Goal: Task Accomplishment & Management: Use online tool/utility

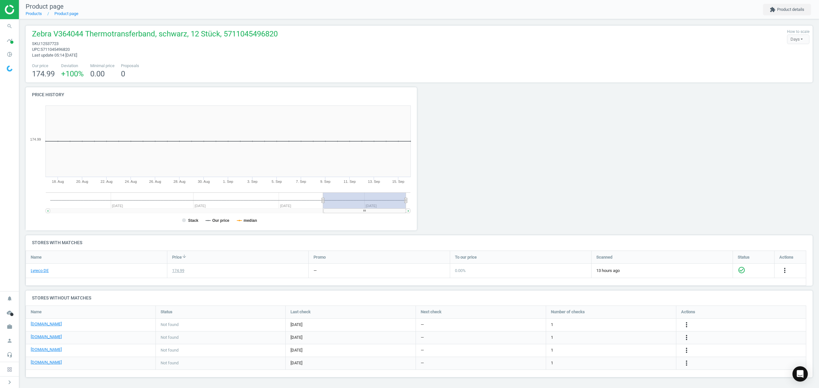
scroll to position [85, 793]
click at [35, 13] on link "Products" at bounding box center [34, 13] width 16 height 5
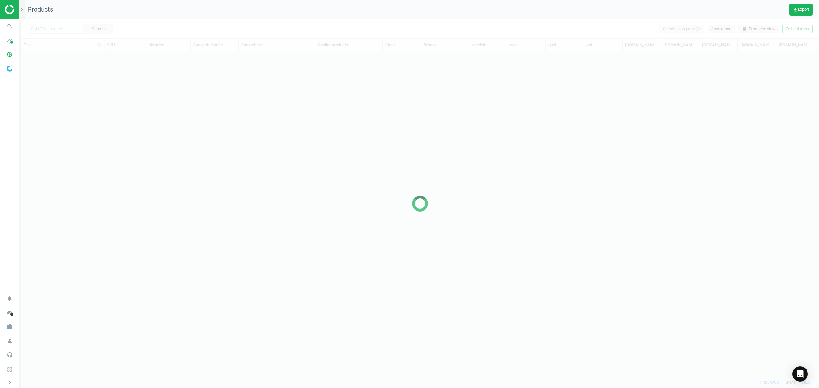
scroll to position [311, 791]
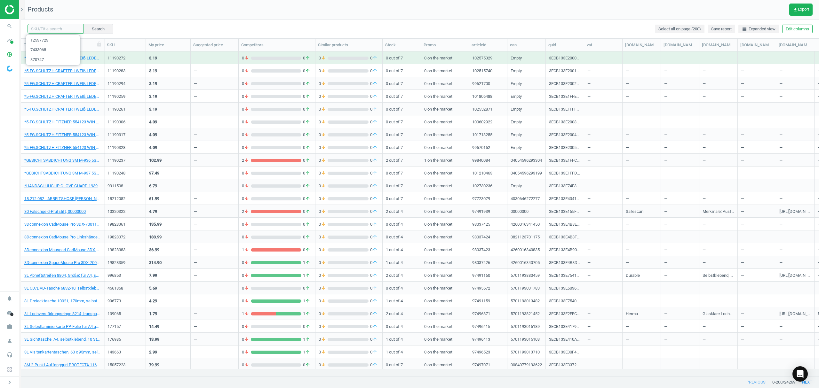
click at [55, 31] on input "text" at bounding box center [56, 29] width 56 height 10
paste input "1134464"
type input "1134464"
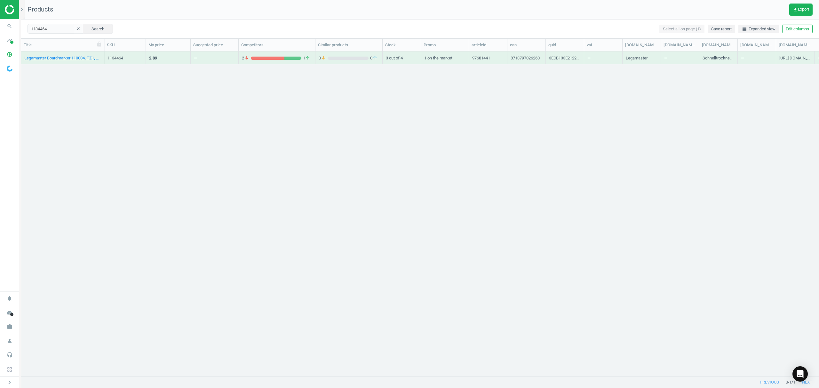
click at [62, 54] on div "Legamaster Boardmarker 110004, TZ1, Rundspitze, grün, 8713797026260" at bounding box center [62, 57] width 76 height 11
click at [62, 56] on link "Legamaster Boardmarker 110004, TZ1, Rundspitze, grün, 8713797026260" at bounding box center [62, 58] width 76 height 6
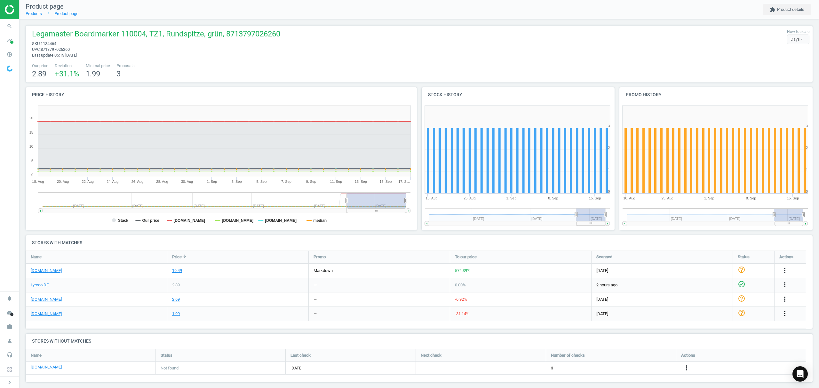
click at [785, 314] on icon "more_vert" at bounding box center [785, 314] width 8 height 8
click at [710, 330] on link "Edit URL/product option" at bounding box center [735, 329] width 88 height 10
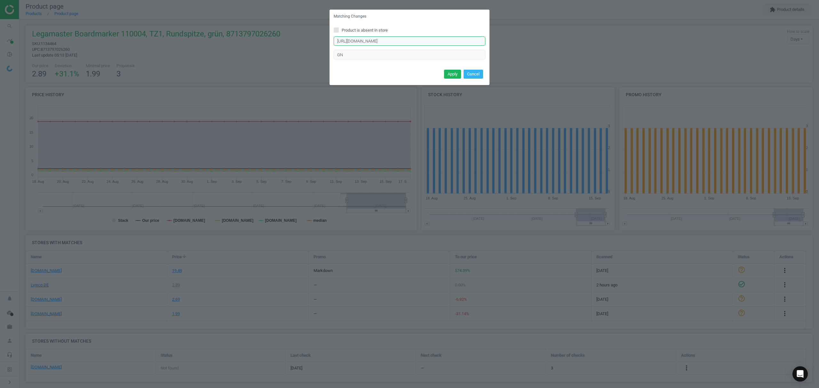
click at [396, 42] on input "https://www.otto-office.com/de/Legamaster-Whiteboard-Marker-TZ-1/62122GN/p?quer…" at bounding box center [410, 41] width 152 height 10
paste input "/p"
type input "https://www.otto-office.com/de/Legamaster-Whiteboard-Marker-TZ-1/62122/p"
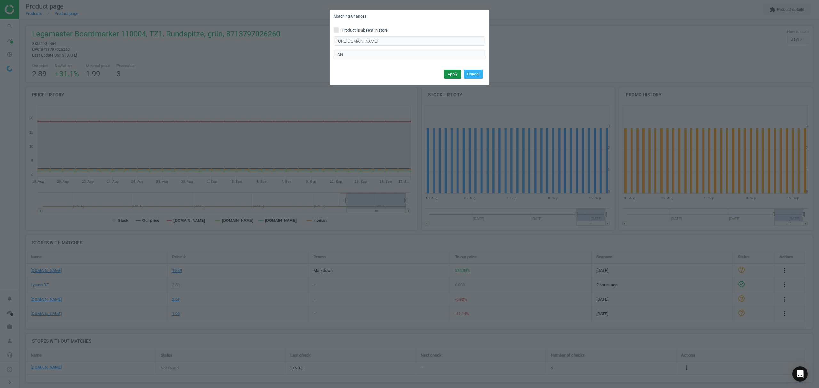
click at [450, 72] on button "Apply" at bounding box center [452, 74] width 17 height 9
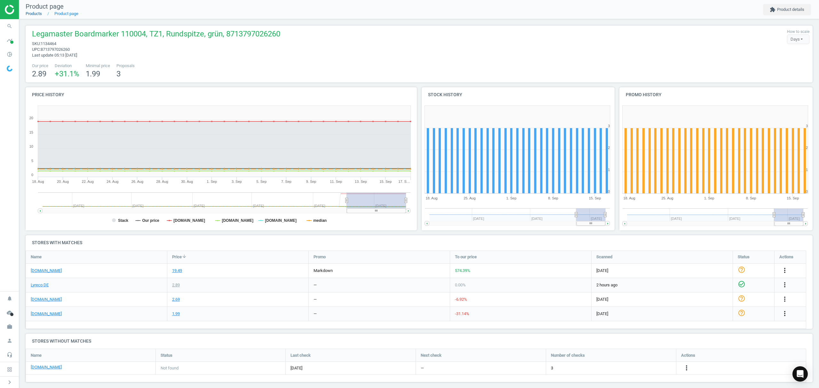
click at [31, 15] on link "Products" at bounding box center [34, 13] width 16 height 5
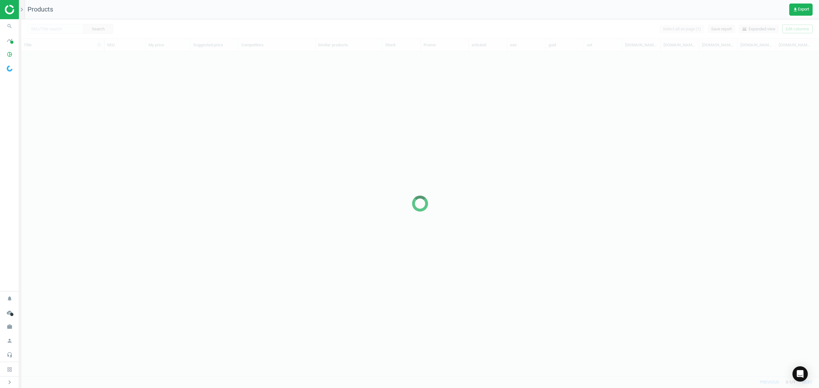
scroll to position [311, 791]
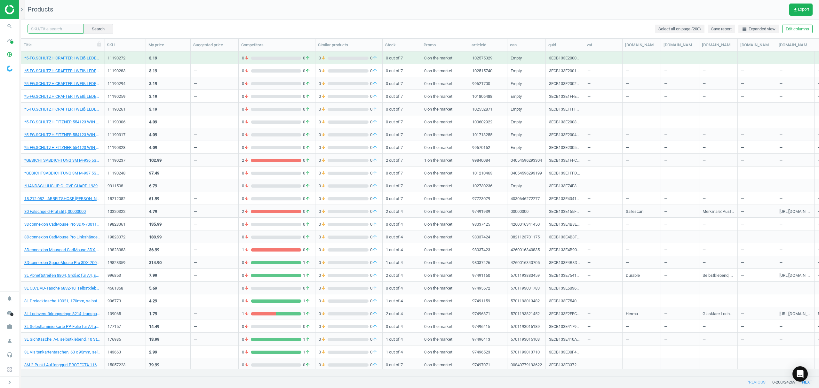
click at [50, 30] on input "text" at bounding box center [56, 29] width 56 height 10
paste input "7393823"
type input "7393823"
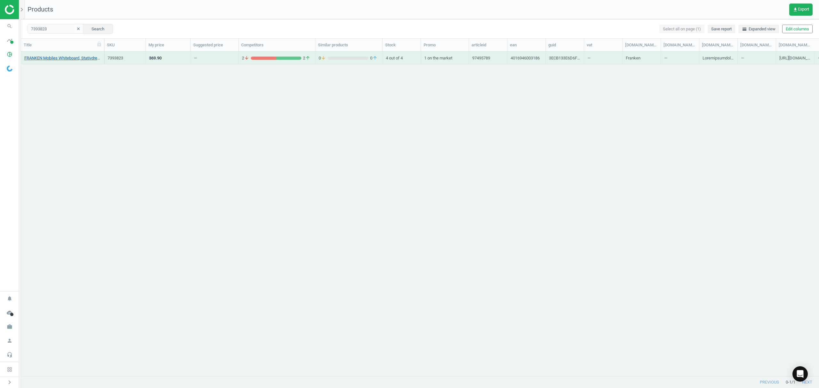
click at [54, 61] on div "FRANKEN Mobiles Whiteboard, Stativdrehtafel, emailliert, 150 x 100 cm, 40169460…" at bounding box center [62, 59] width 76 height 8
click at [52, 59] on link "FRANKEN Mobiles Whiteboard, Stativdrehtafel, emailliert, 150 x 100 cm, 40169460…" at bounding box center [62, 58] width 76 height 6
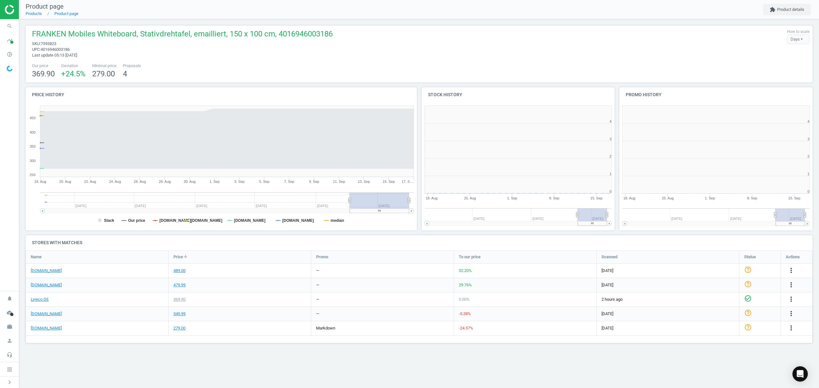
scroll to position [3, 3]
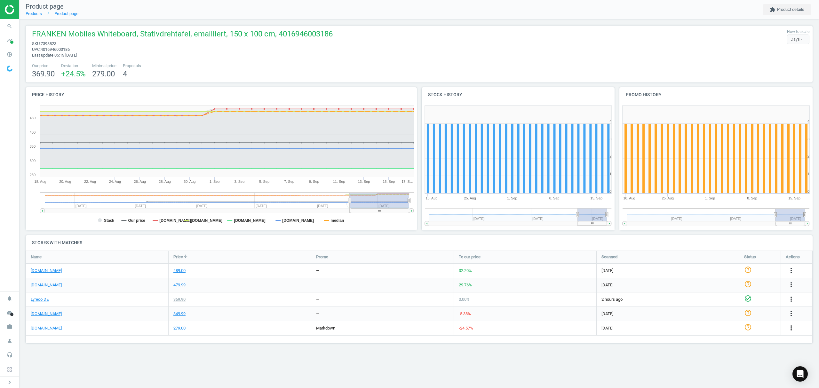
click at [792, 329] on icon "more_vert" at bounding box center [791, 328] width 8 height 8
click at [718, 343] on link "Edit URL/product option" at bounding box center [741, 344] width 88 height 10
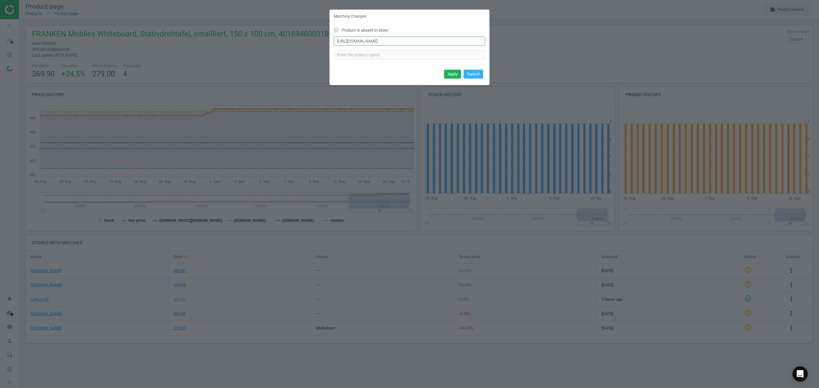
click at [418, 43] on input "https://www.office-discount.de/franken-mobiles-whiteboard-529697" at bounding box center [410, 41] width 152 height 10
paste input "15146"
type input "https://www.office-discount.de/franken-mobiles-whiteboard-515146"
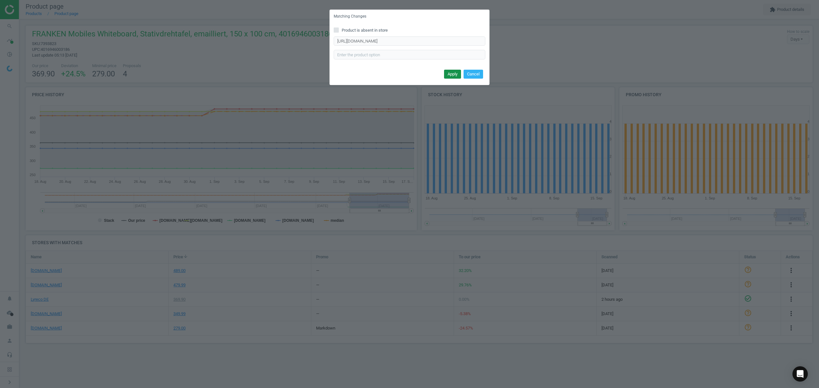
click at [446, 72] on button "Apply" at bounding box center [452, 74] width 17 height 9
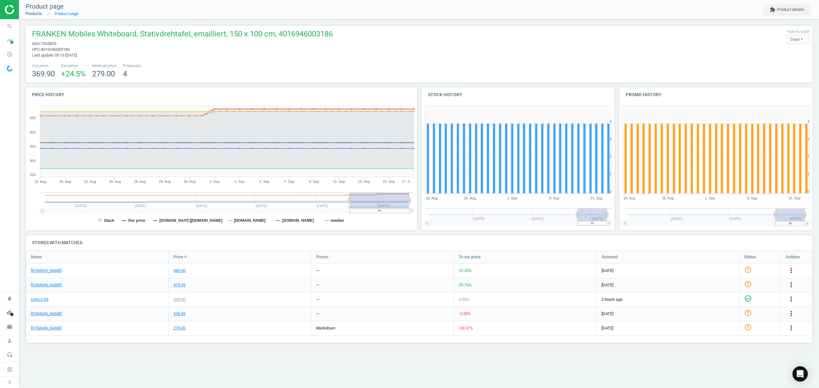
click at [38, 13] on link "Products" at bounding box center [34, 13] width 16 height 5
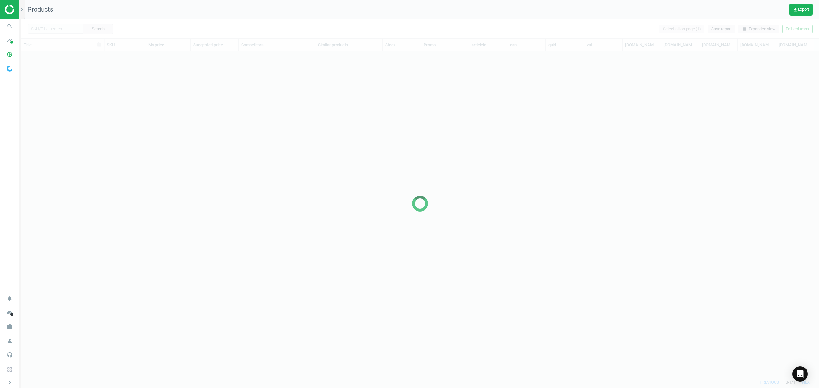
scroll to position [311, 791]
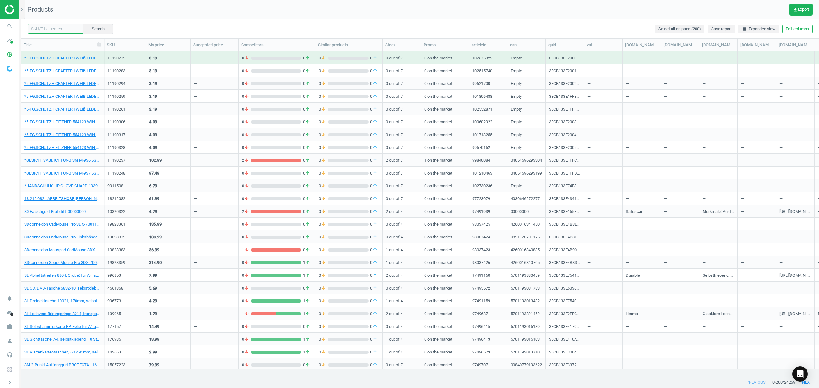
drag, startPoint x: 51, startPoint y: 29, endPoint x: 56, endPoint y: 26, distance: 5.7
click at [51, 29] on input "text" at bounding box center [56, 29] width 56 height 10
paste input "7048045"
type input "7048045"
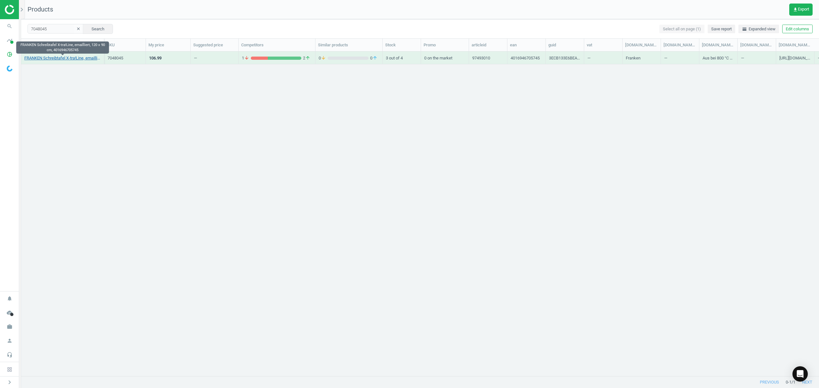
click at [55, 58] on link "FRANKEN Schreibtafel X-tra!Line, emailliert, 120 x 90 cm, 4016946705745" at bounding box center [62, 58] width 76 height 6
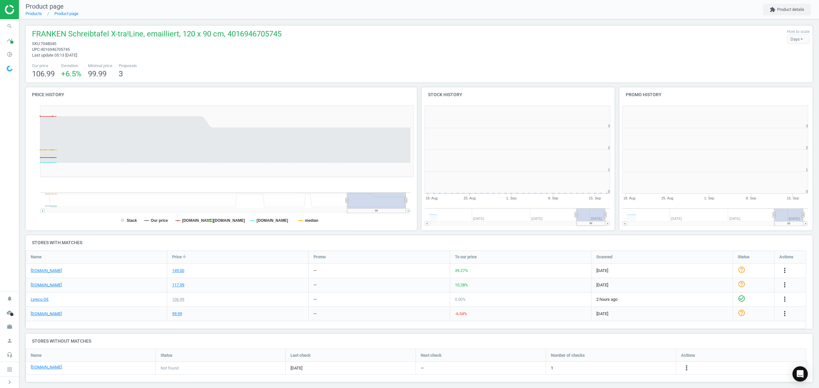
scroll to position [3, 3]
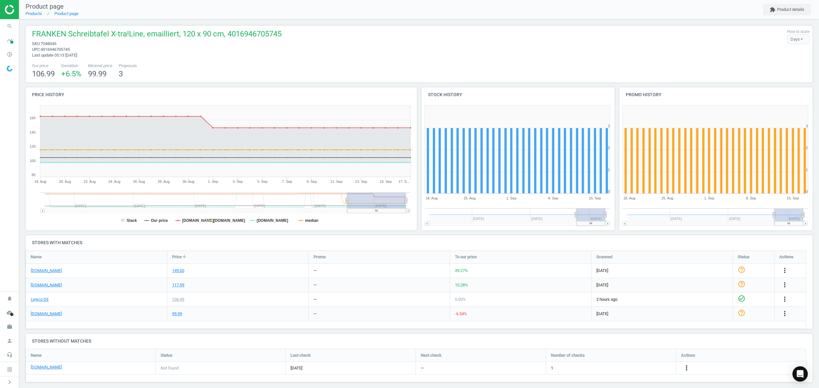
click at [685, 367] on icon "more_vert" at bounding box center [686, 368] width 8 height 8
click at [631, 368] on link "Edit URL/product option" at bounding box center [637, 369] width 88 height 10
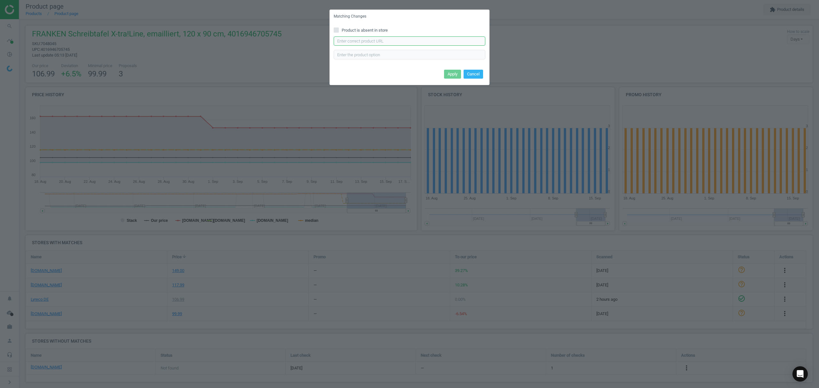
click at [371, 44] on input "text" at bounding box center [410, 41] width 152 height 10
paste input "https://www.office-discount.de/franken-x-traline-whiteboard-529887"
type input "https://www.office-discount.de/franken-x-traline-whiteboard-529887"
click at [453, 72] on button "Apply" at bounding box center [452, 74] width 17 height 9
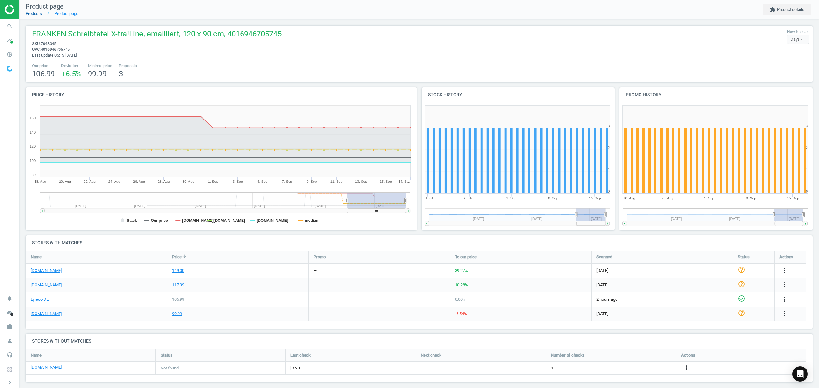
click at [33, 13] on link "Products" at bounding box center [34, 13] width 16 height 5
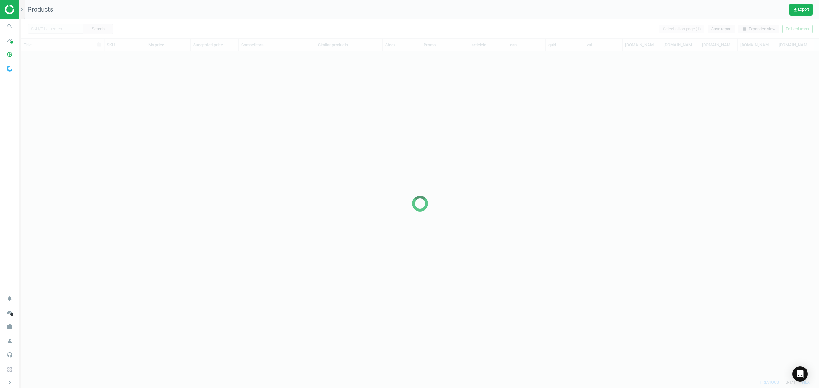
scroll to position [311, 791]
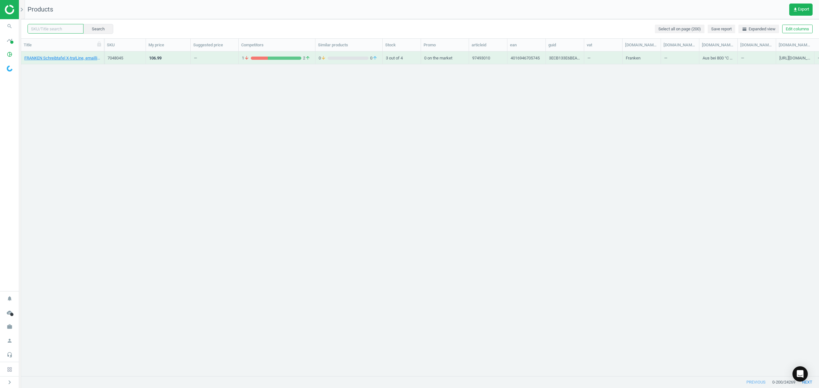
click at [61, 30] on input "text" at bounding box center [56, 29] width 56 height 10
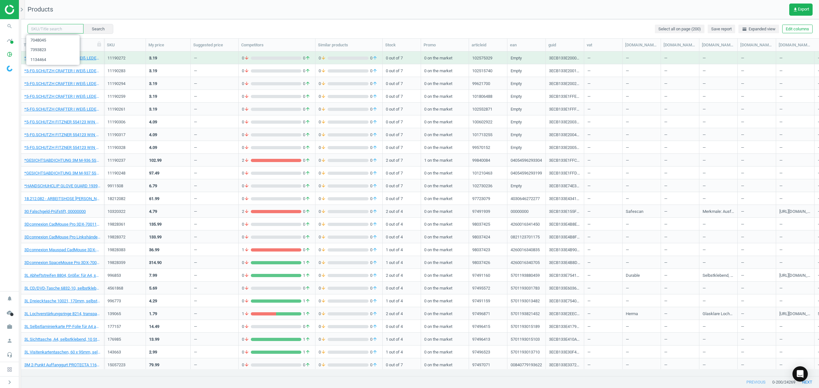
paste input "7048103"
type input "7048103"
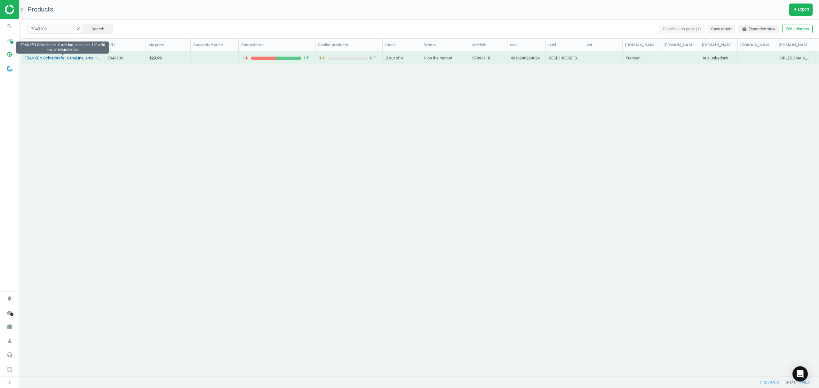
click at [79, 59] on link "[PERSON_NAME] Schreibtafel X-tra!Line, emailliert, 120 x 90 cm, 4016946224024" at bounding box center [62, 58] width 76 height 6
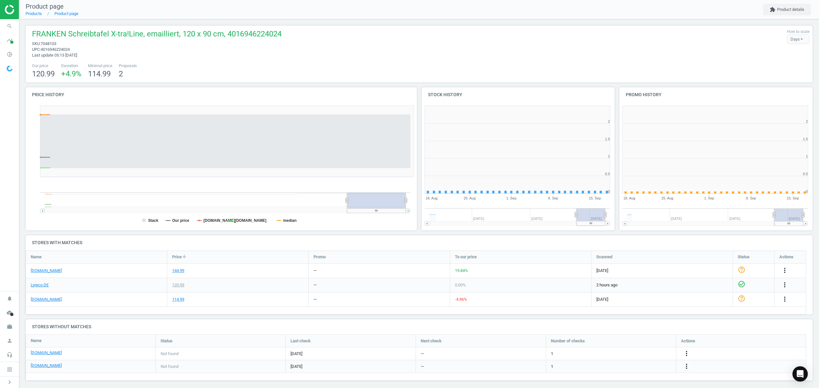
scroll to position [3, 3]
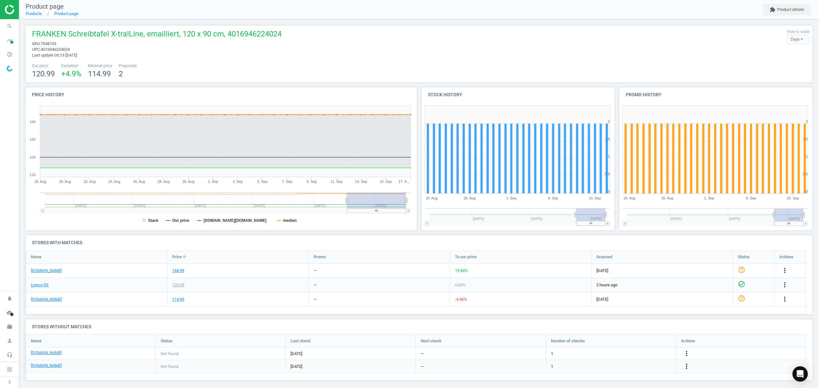
click at [686, 368] on icon "more_vert" at bounding box center [686, 367] width 8 height 8
click at [629, 365] on link "Edit URL/product option" at bounding box center [637, 367] width 88 height 10
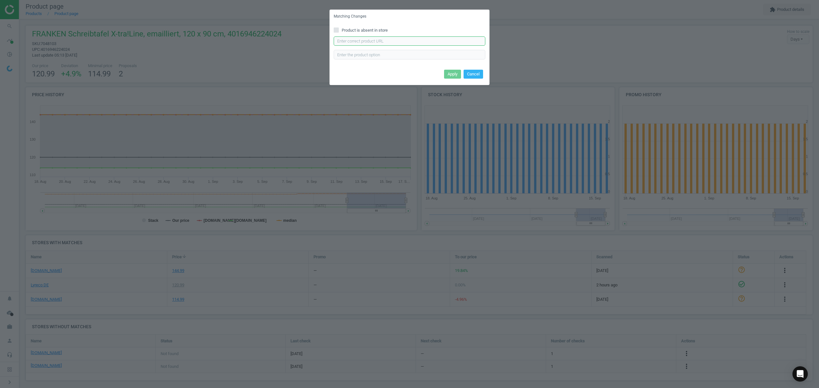
click at [373, 42] on input "text" at bounding box center [410, 41] width 152 height 10
paste input "https://www.otto-office.com/de/Franken-Whiteboard-U-Act!Line-emaillierter-Stahl…"
type input "https://www.otto-office.com/de/Franken-Whiteboard-U-Act!Line-emaillierter-Stahl…"
click at [449, 73] on button "Apply" at bounding box center [452, 74] width 17 height 9
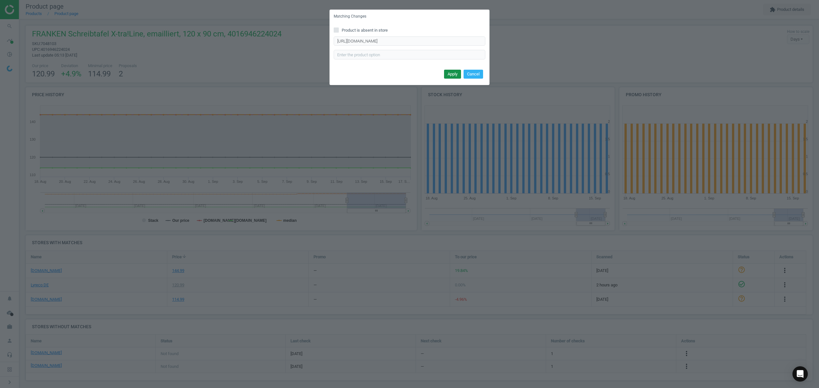
scroll to position [0, 0]
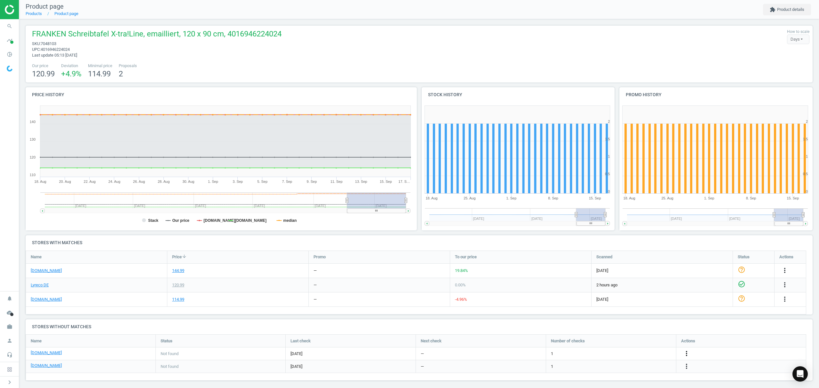
click at [686, 355] on icon "more_vert" at bounding box center [686, 354] width 8 height 8
click at [627, 354] on link "Edit URL/product option" at bounding box center [637, 354] width 88 height 10
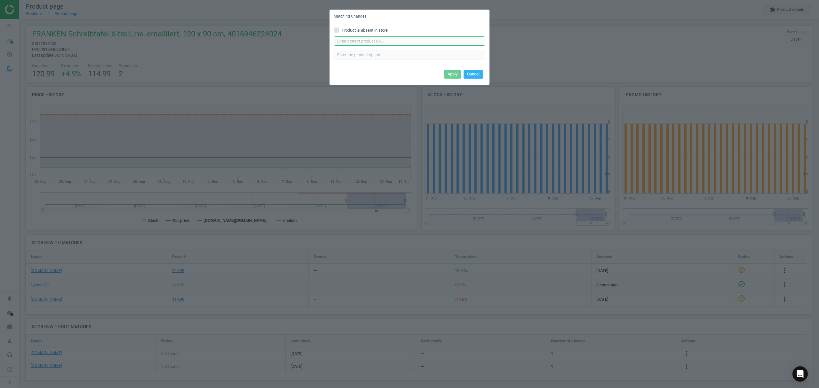
click at [359, 38] on input "text" at bounding box center [410, 41] width 152 height 10
paste input "https://www.office-discount.de/franken-u-actline-whiteboard-670889"
type input "https://www.office-discount.de/franken-u-actline-whiteboard-670889"
click at [446, 74] on button "Apply" at bounding box center [452, 74] width 17 height 9
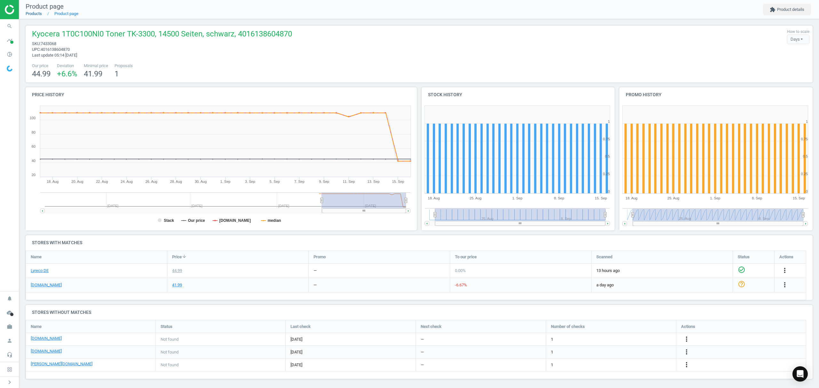
click at [35, 15] on link "Products" at bounding box center [34, 13] width 16 height 5
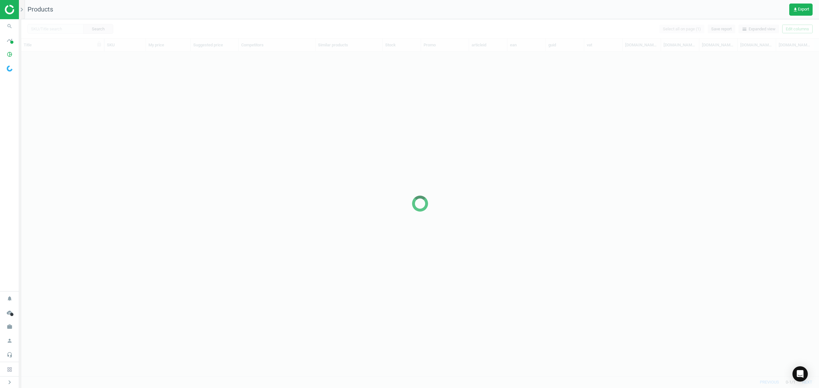
scroll to position [311, 791]
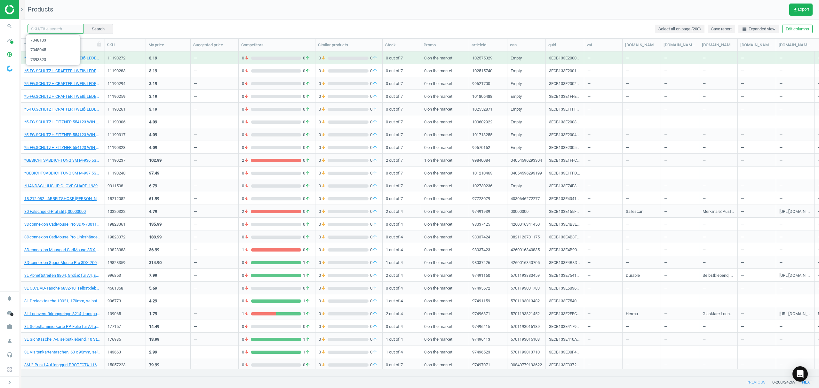
click at [63, 30] on input "text" at bounding box center [56, 29] width 56 height 10
paste input "7059976"
type input "7059976"
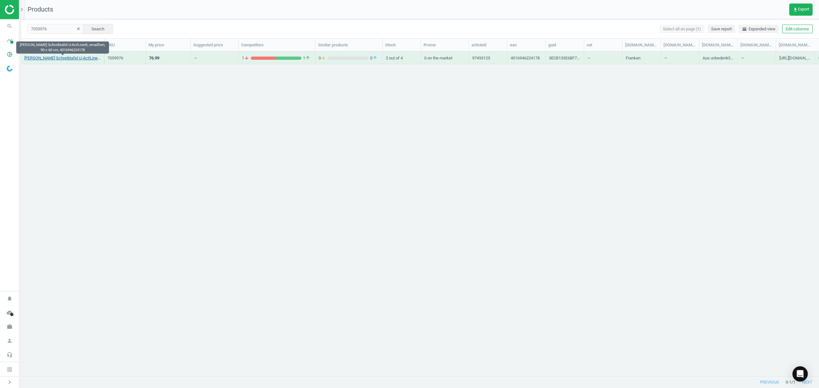
click at [67, 59] on link "FRANKEN Schreibtafel U-Act!Line®, emailliert, 90 x 60 cm, 4016946224178" at bounding box center [62, 58] width 76 height 6
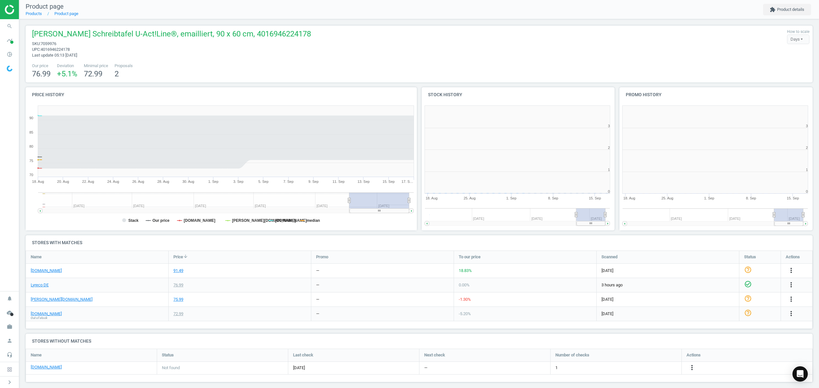
scroll to position [3, 3]
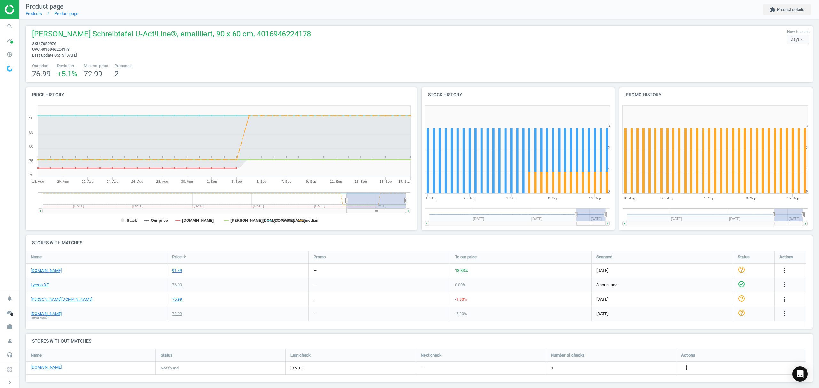
click at [685, 366] on icon "more_vert" at bounding box center [686, 368] width 8 height 8
click at [635, 367] on link "Edit URL/product option" at bounding box center [637, 369] width 88 height 10
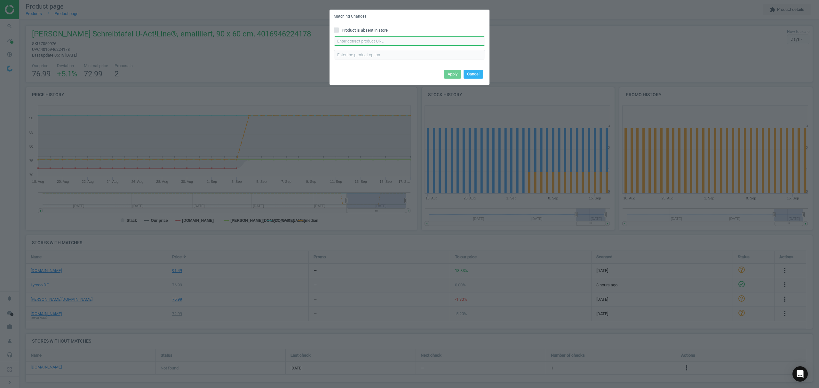
drag, startPoint x: 370, startPoint y: 41, endPoint x: 374, endPoint y: 40, distance: 3.6
click at [370, 40] on input "text" at bounding box center [410, 41] width 152 height 10
paste input "https://www.office-discount.de/franken-u-actline-whiteboard-529091"
type input "https://www.office-discount.de/franken-u-actline-whiteboard-529091"
click at [453, 75] on button "Apply" at bounding box center [452, 74] width 17 height 9
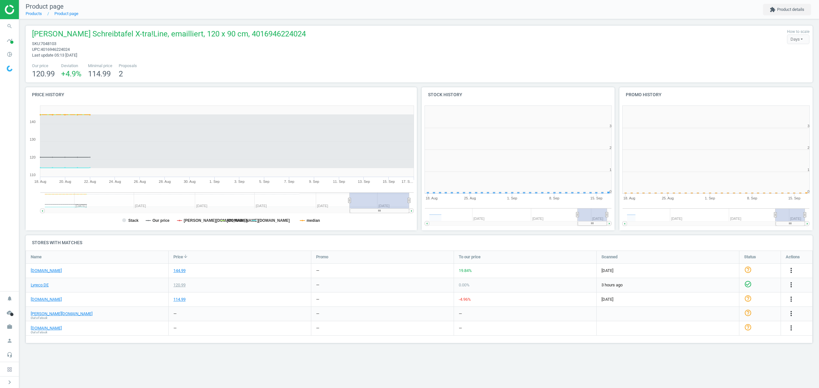
scroll to position [141, 206]
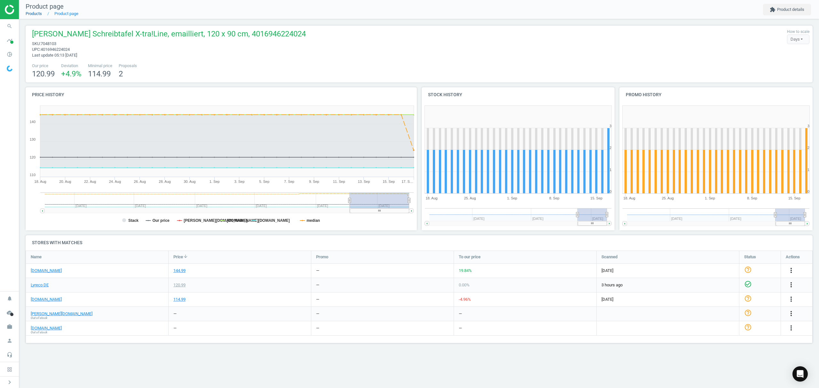
click at [35, 14] on link "Products" at bounding box center [34, 13] width 16 height 5
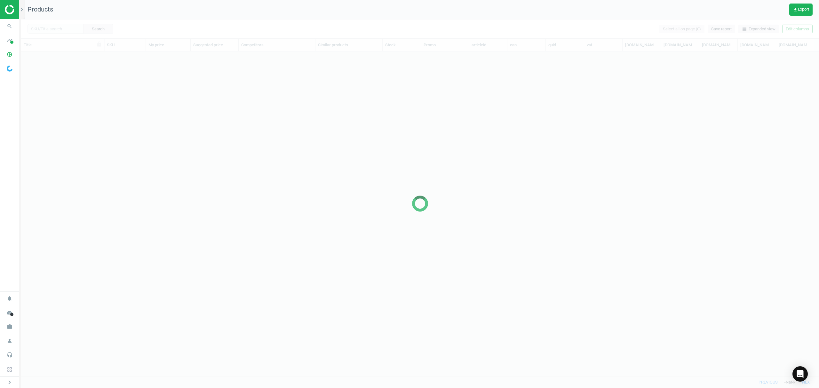
scroll to position [311, 791]
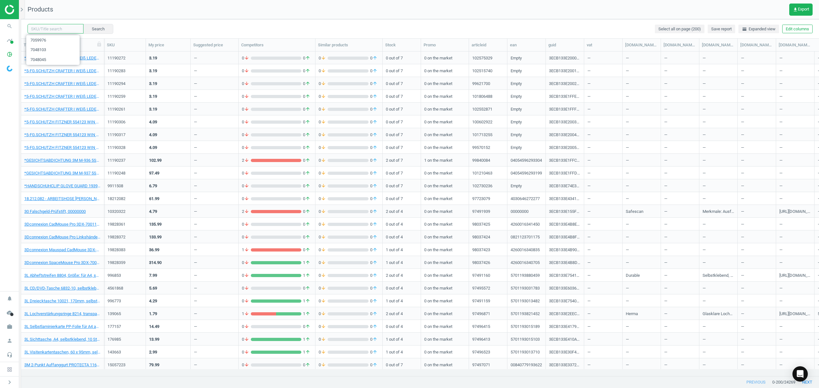
click at [62, 29] on input "text" at bounding box center [56, 29] width 56 height 10
paste input "7048114"
type input "7048114"
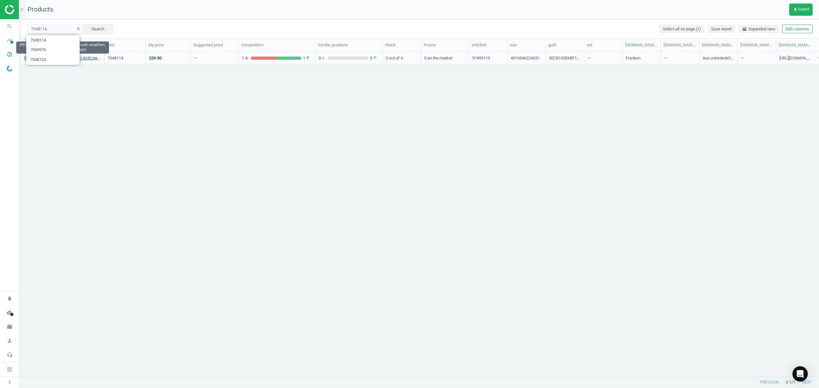
click at [86, 59] on link "[PERSON_NAME] Schreibtafel U-Act!Line®, emailliert, 180 x 120 cm, 4016946224031" at bounding box center [62, 58] width 76 height 6
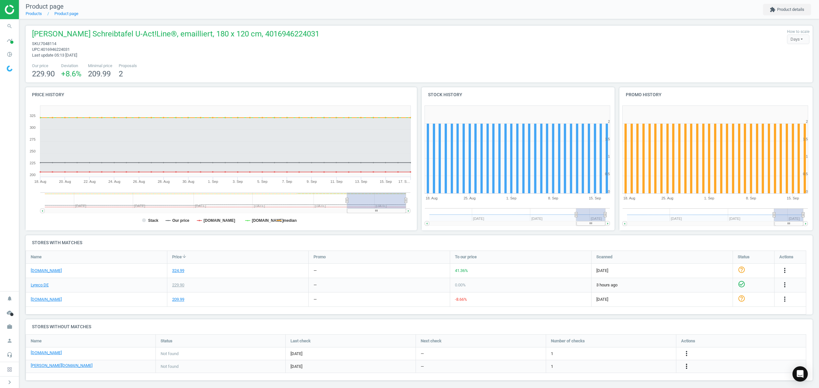
click at [684, 366] on icon "more_vert" at bounding box center [686, 367] width 8 height 8
click at [610, 368] on link "Edit URL/product option" at bounding box center [637, 367] width 88 height 10
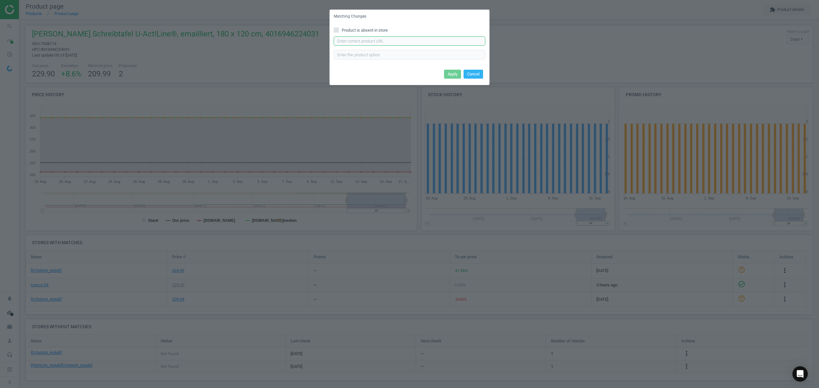
click at [356, 41] on input "text" at bounding box center [410, 41] width 152 height 10
paste input "[URL][DOMAIN_NAME][PERSON_NAME]"
type input "[URL][DOMAIN_NAME][PERSON_NAME]"
click at [476, 83] on button "Cancel" at bounding box center [473, 79] width 20 height 9
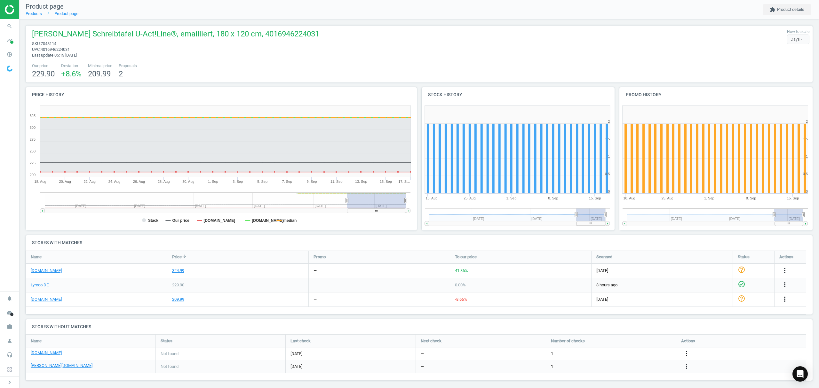
click at [686, 354] on icon "more_vert" at bounding box center [686, 354] width 8 height 8
click at [627, 354] on link "Edit URL/product option" at bounding box center [637, 354] width 88 height 10
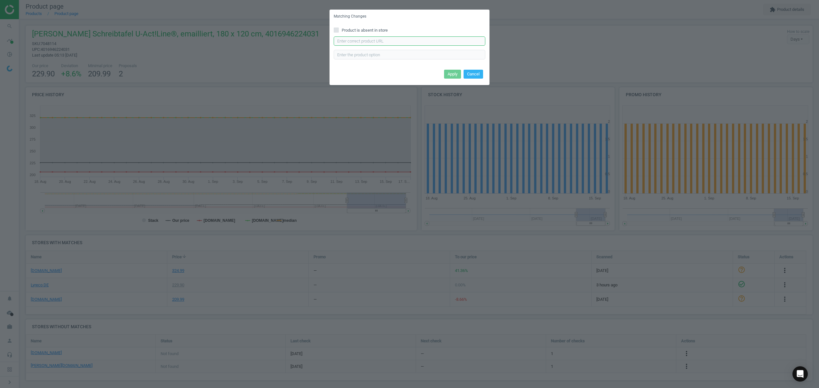
click at [382, 41] on input "text" at bounding box center [410, 41] width 152 height 10
paste input "[URL][DOMAIN_NAME][PERSON_NAME]"
type input "[URL][DOMAIN_NAME][PERSON_NAME]"
click at [450, 72] on button "Apply" at bounding box center [452, 74] width 17 height 9
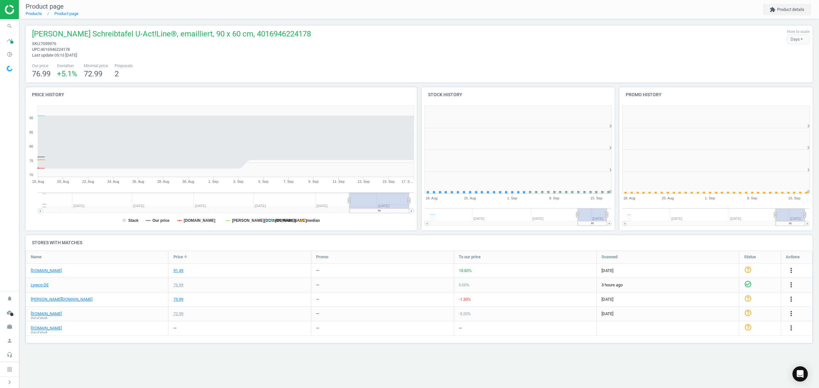
scroll to position [141, 206]
